Goal: Task Accomplishment & Management: Complete application form

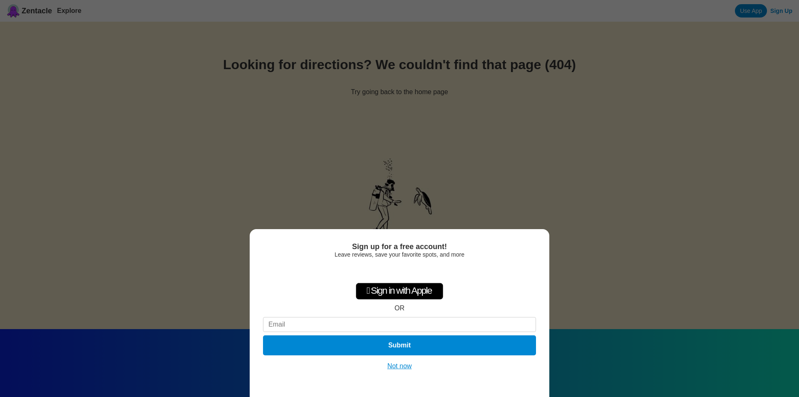
click at [332, 325] on input at bounding box center [399, 324] width 273 height 15
paste input "americandivers9@gmail.com"
type input "americandivers9@gmail.com"
drag, startPoint x: 377, startPoint y: 341, endPoint x: 583, endPoint y: 330, distance: 206.3
click at [378, 340] on button "Submit" at bounding box center [399, 345] width 273 height 20
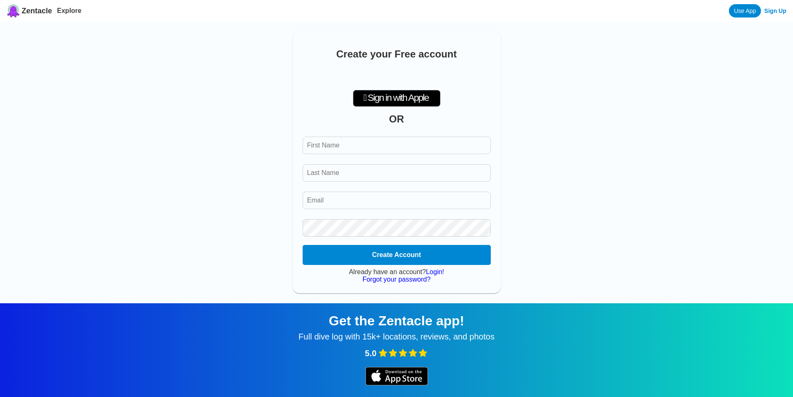
click at [376, 144] on input "First Name" at bounding box center [397, 145] width 188 height 17
click at [378, 153] on input "First Name" at bounding box center [397, 145] width 188 height 17
paste input "American Divers Phuket"
drag, startPoint x: 355, startPoint y: 149, endPoint x: 418, endPoint y: 150, distance: 62.9
click at [418, 150] on input "First Name" at bounding box center [397, 145] width 188 height 17
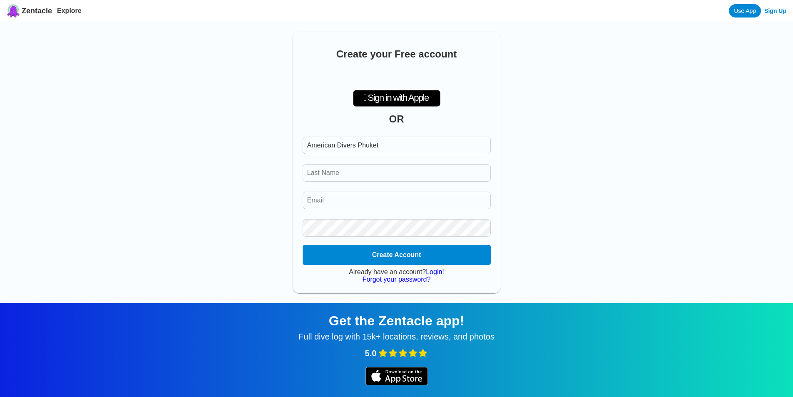
paste input "First Name"
type input "American Divers Phuket"
click at [337, 179] on input "Last Name" at bounding box center [397, 172] width 188 height 17
paste input "Phuket"
type input "Phuket"
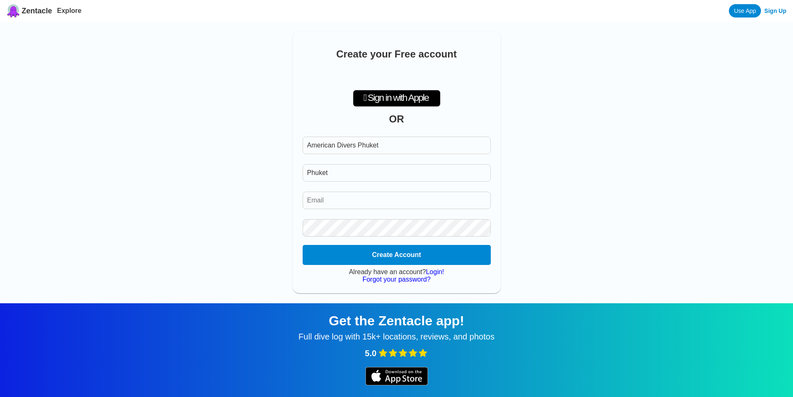
drag, startPoint x: 357, startPoint y: 149, endPoint x: 401, endPoint y: 149, distance: 44.1
click at [401, 149] on input "First Name" at bounding box center [397, 145] width 188 height 17
type input "American Divers"
click at [346, 204] on input "Email" at bounding box center [397, 199] width 188 height 17
paste input "americandivers9@gmail.com"
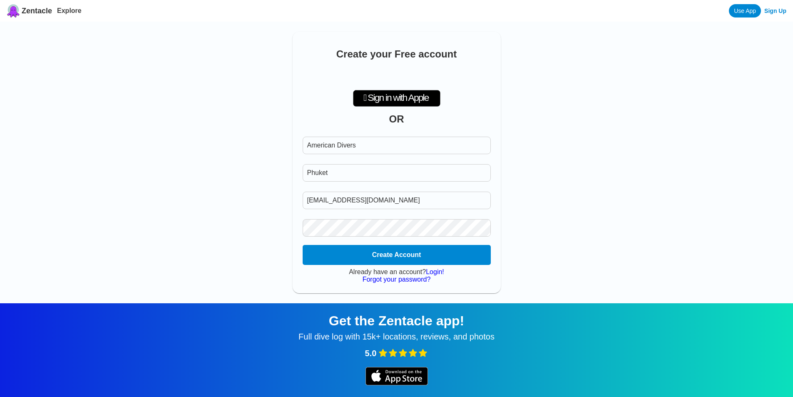
type input "americandivers9@gmail.com"
click at [390, 258] on button "Create Account" at bounding box center [397, 255] width 192 height 20
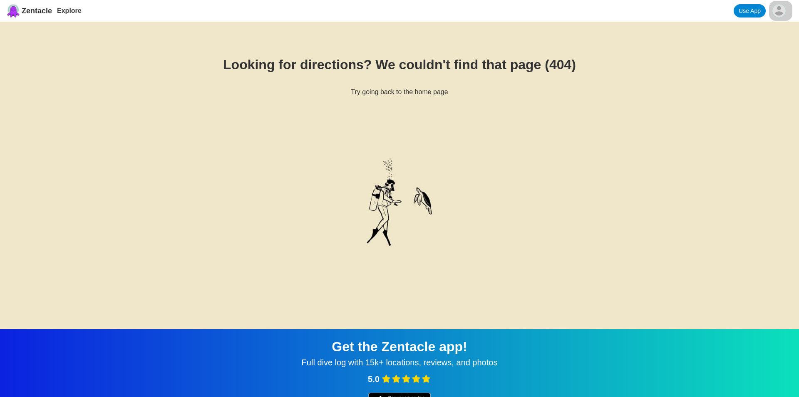
click at [781, 12] on html "Zentacle Explore Use App Looking for directions? We couldn't find that page (40…" at bounding box center [399, 287] width 799 height 575
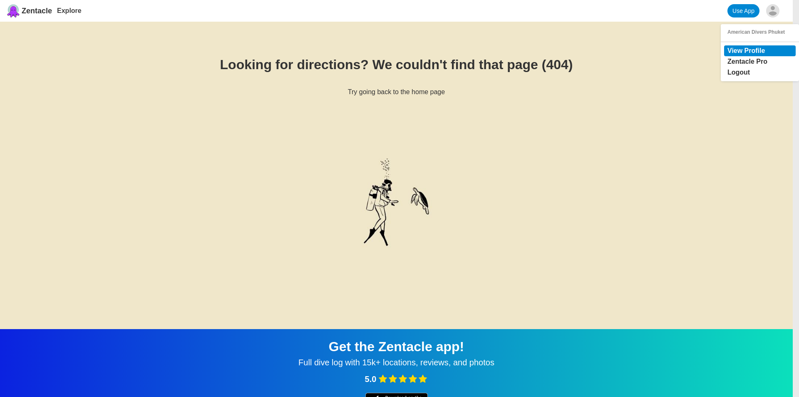
click at [747, 54] on link "View Profile" at bounding box center [746, 50] width 37 height 7
click at [745, 49] on link "View Profile" at bounding box center [746, 50] width 37 height 7
click at [735, 53] on link "View Profile" at bounding box center [746, 50] width 37 height 7
click at [736, 54] on link "View Profile" at bounding box center [746, 50] width 37 height 7
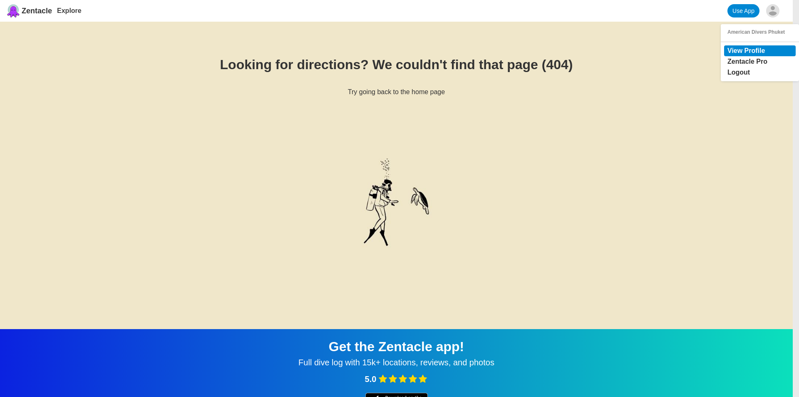
click at [736, 54] on link "View Profile" at bounding box center [746, 50] width 37 height 7
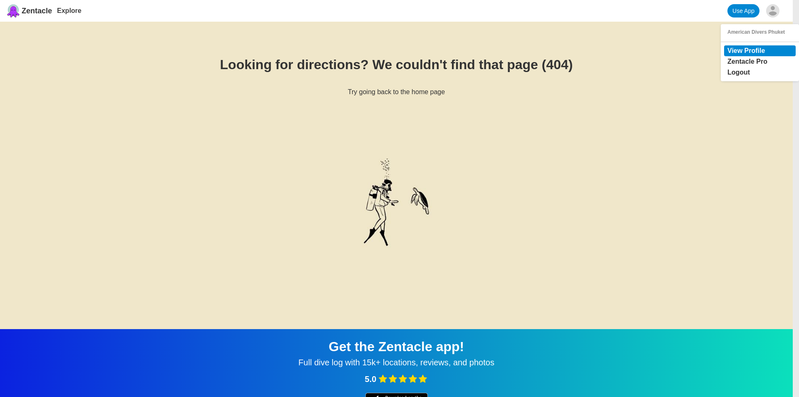
click at [736, 54] on link "View Profile" at bounding box center [746, 50] width 37 height 7
click at [738, 64] on link "Zentacle Pro" at bounding box center [748, 61] width 40 height 7
click at [776, 12] on html "Zentacle Explore Use App American Divers Phuket View Profile Zentacle Pro Logou…" at bounding box center [396, 287] width 793 height 575
click at [749, 35] on div "American Divers Phuket" at bounding box center [760, 32] width 65 height 6
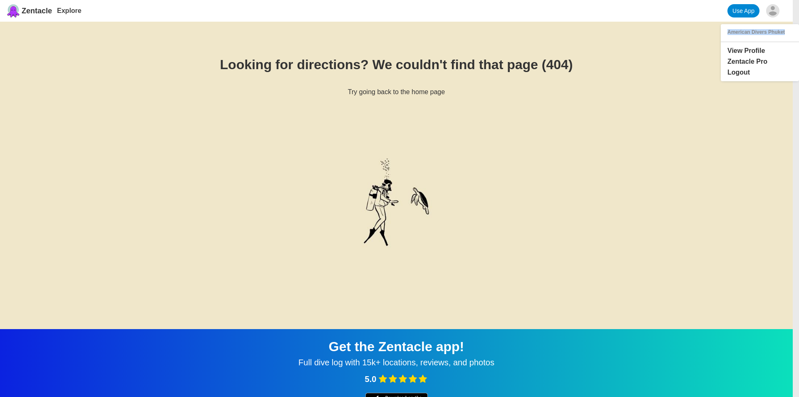
click at [749, 35] on div "American Divers Phuket" at bounding box center [760, 32] width 65 height 6
click at [740, 51] on link "View Profile" at bounding box center [746, 50] width 37 height 7
click at [409, 92] on html "Zentacle Explore Use App American Divers Phuket View Profile Zentacle Pro Logou…" at bounding box center [396, 287] width 793 height 575
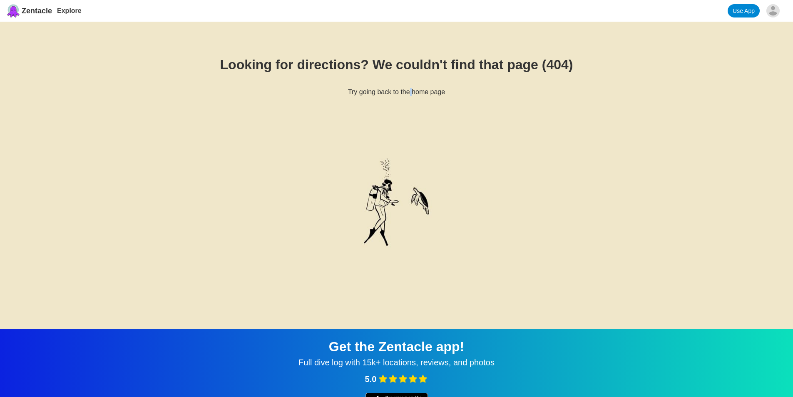
click at [409, 92] on h6 "Try going back to the home page" at bounding box center [397, 91] width 740 height 7
click at [383, 348] on div "Get the Zentacle app!" at bounding box center [396, 346] width 773 height 15
click at [776, 5] on html "Zentacle Explore Use App Looking for directions? We couldn't find that page (40…" at bounding box center [396, 287] width 793 height 575
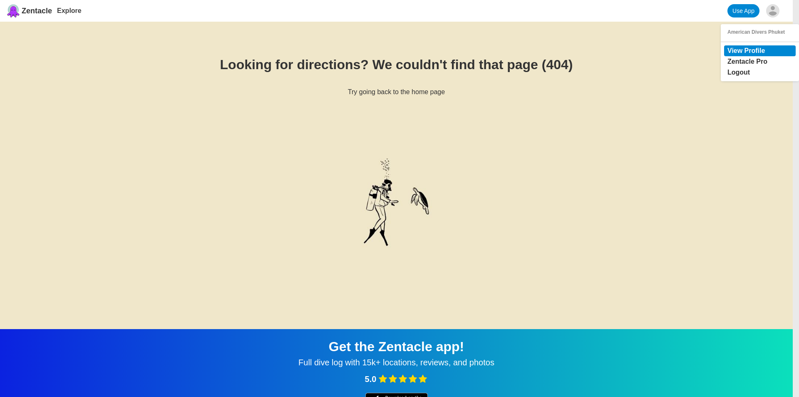
click at [740, 53] on link "View Profile" at bounding box center [746, 50] width 37 height 7
click at [383, 346] on html "Zentacle Explore Use App American Divers Phuket View Profile Zentacle Pro Logou…" at bounding box center [396, 287] width 793 height 575
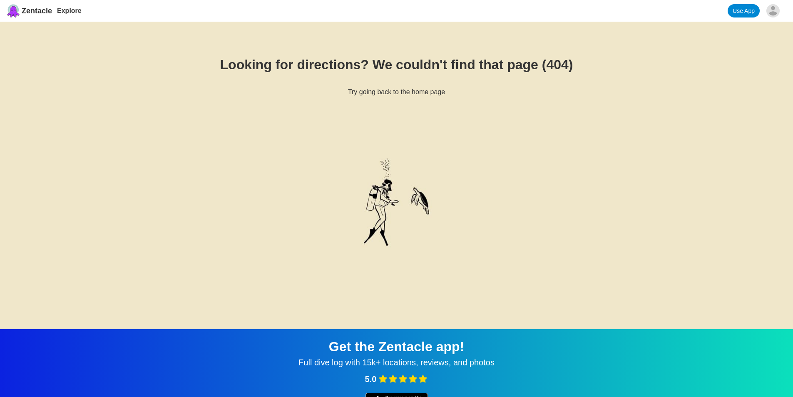
click at [736, 4] on link "Use App" at bounding box center [744, 10] width 32 height 13
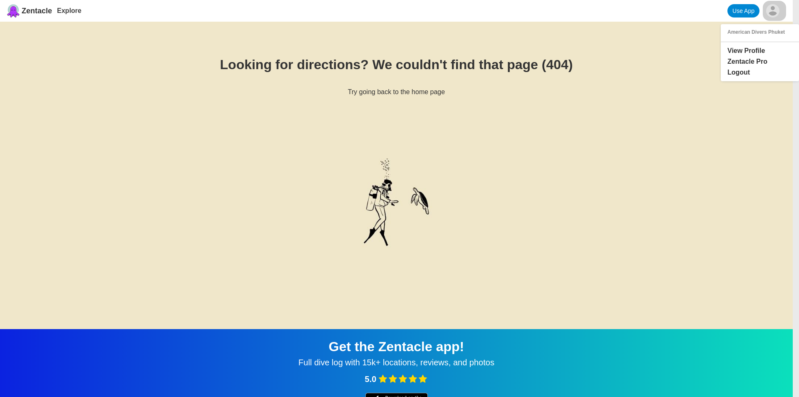
click at [777, 14] on html "Zentacle Explore Use App American Divers Phuket View Profile Zentacle Pro Logou…" at bounding box center [399, 287] width 799 height 575
click at [731, 54] on link "View Profile" at bounding box center [746, 50] width 37 height 7
